Goal: Navigation & Orientation: Go to known website

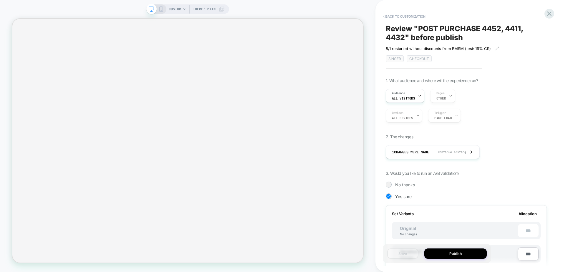
scroll to position [75, 0]
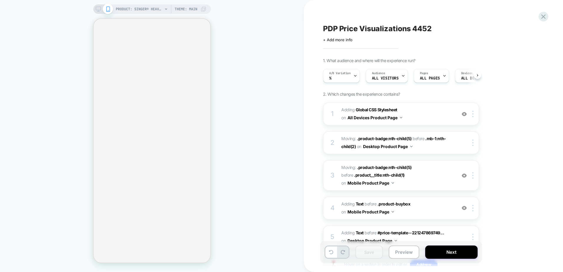
scroll to position [0, 0]
